Goal: Information Seeking & Learning: Learn about a topic

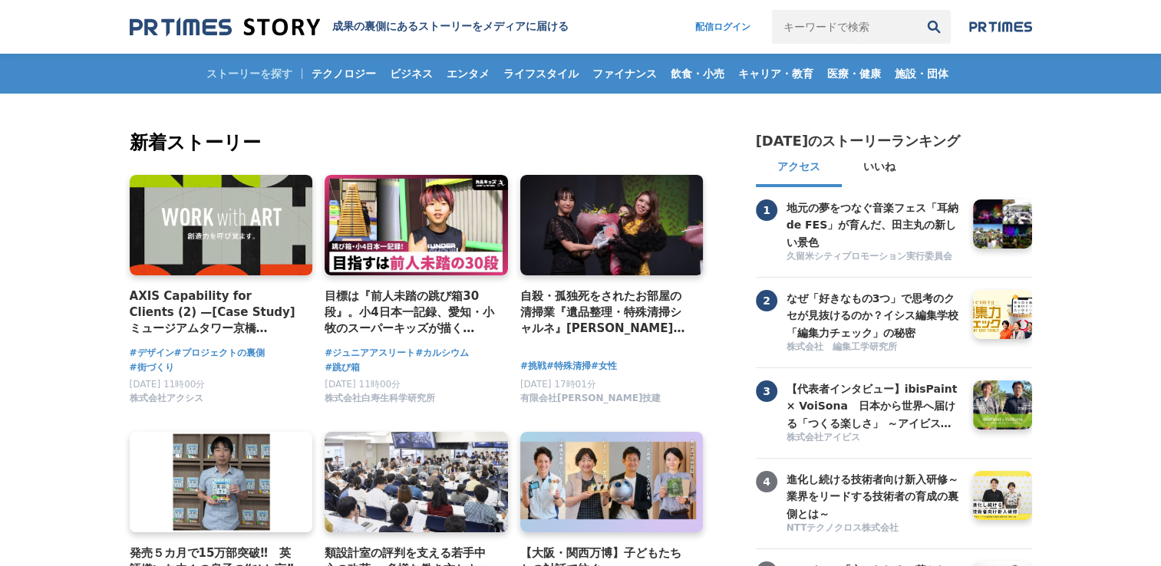
click at [806, 24] on input "キーワードで検索" at bounding box center [844, 27] width 145 height 34
type input "shiseido talks"
click at [917, 10] on button "検索" at bounding box center [934, 27] width 34 height 34
